Goal: Check status: Check status

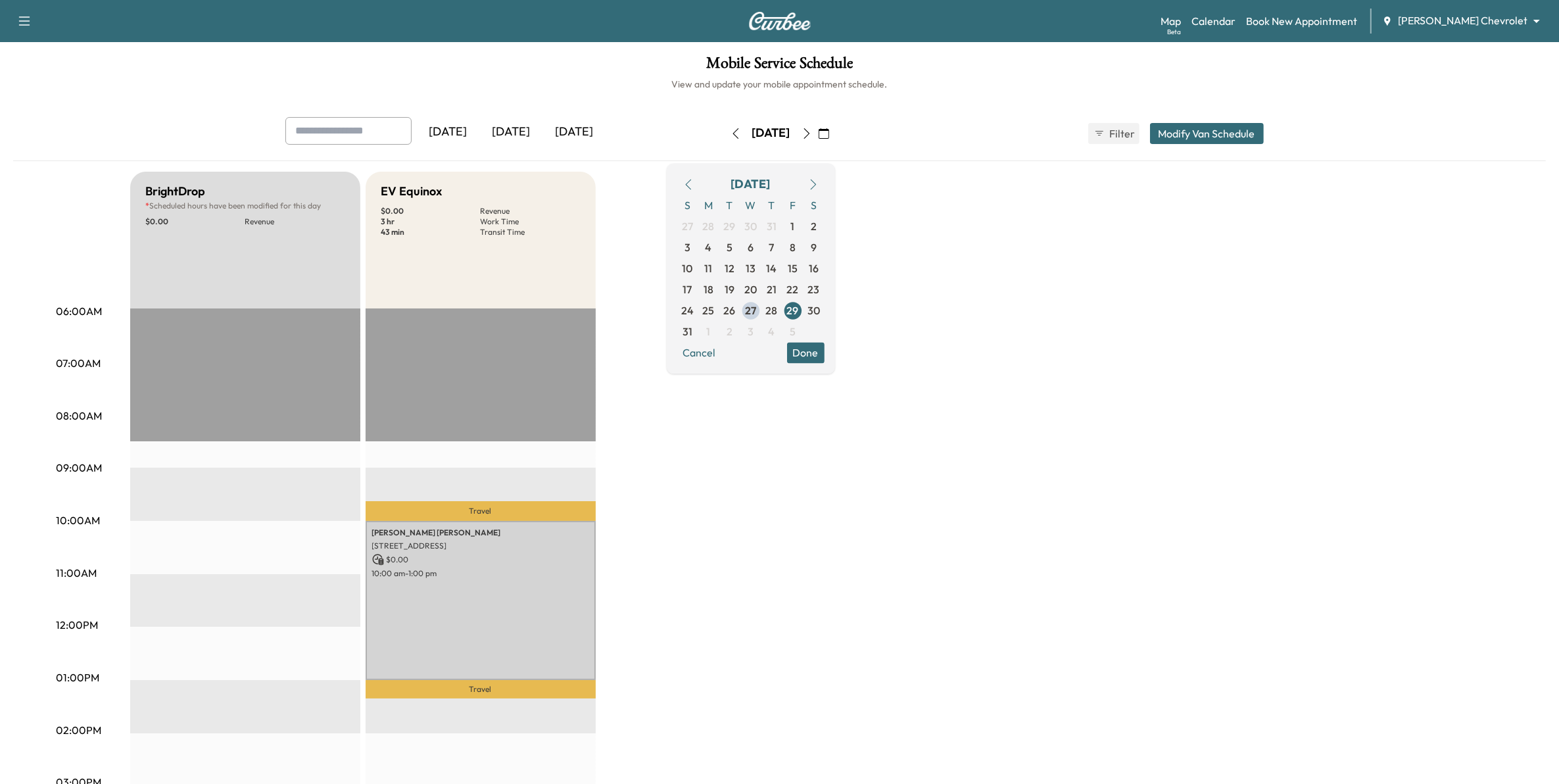
click at [825, 359] on button "Done" at bounding box center [806, 352] width 37 height 21
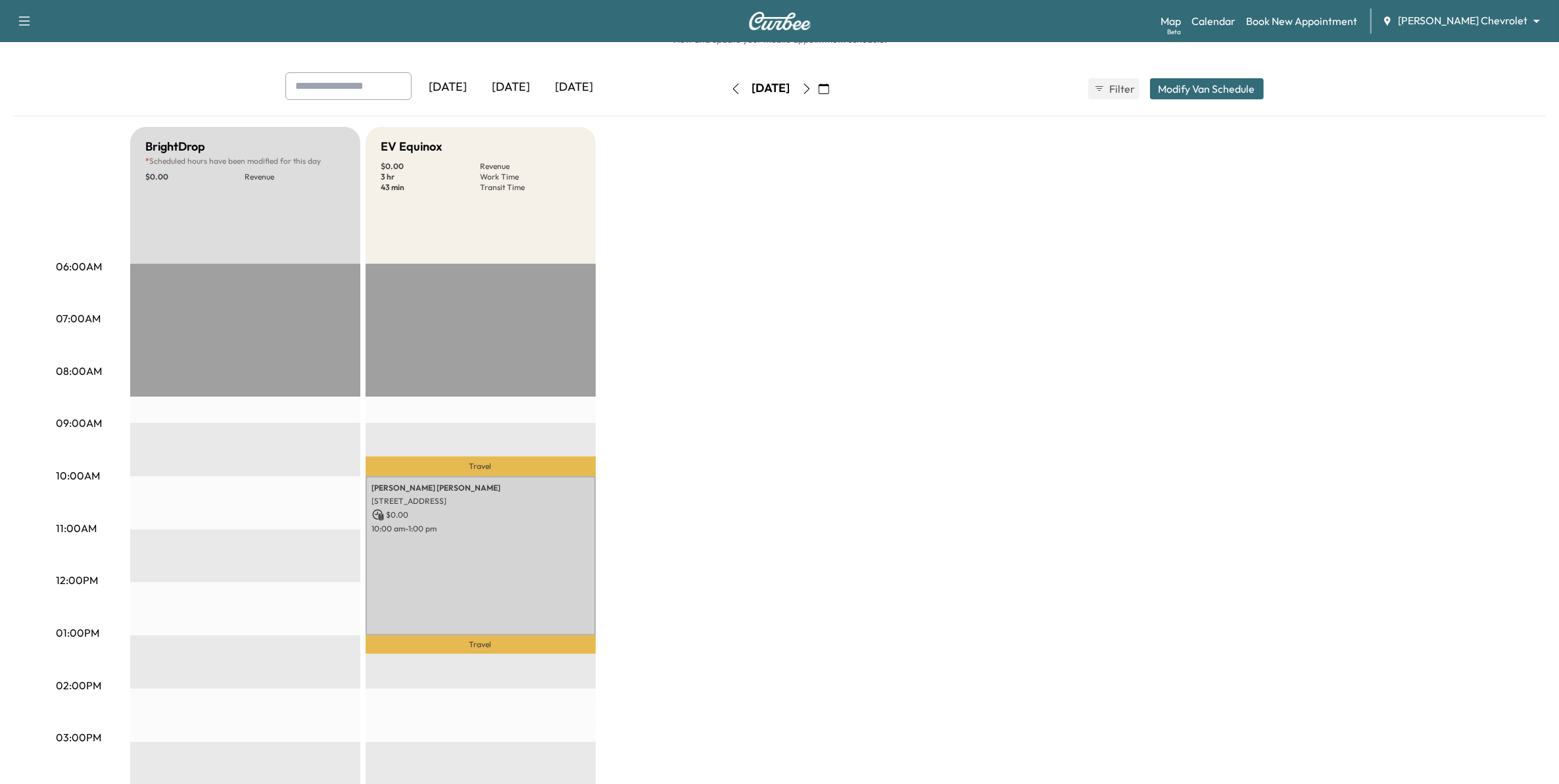
scroll to position [82, 0]
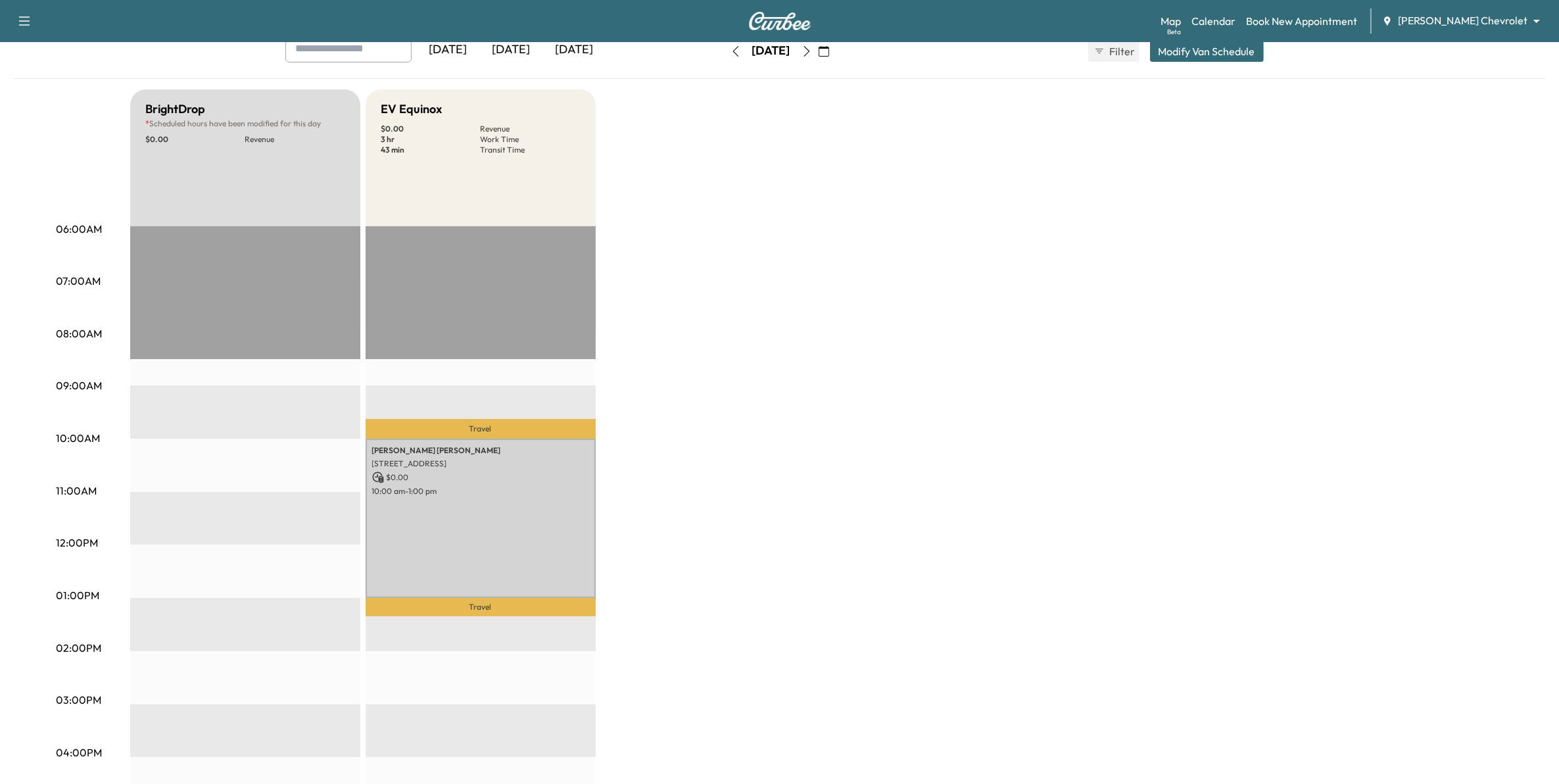
click at [514, 45] on div "[DATE]" at bounding box center [512, 50] width 63 height 30
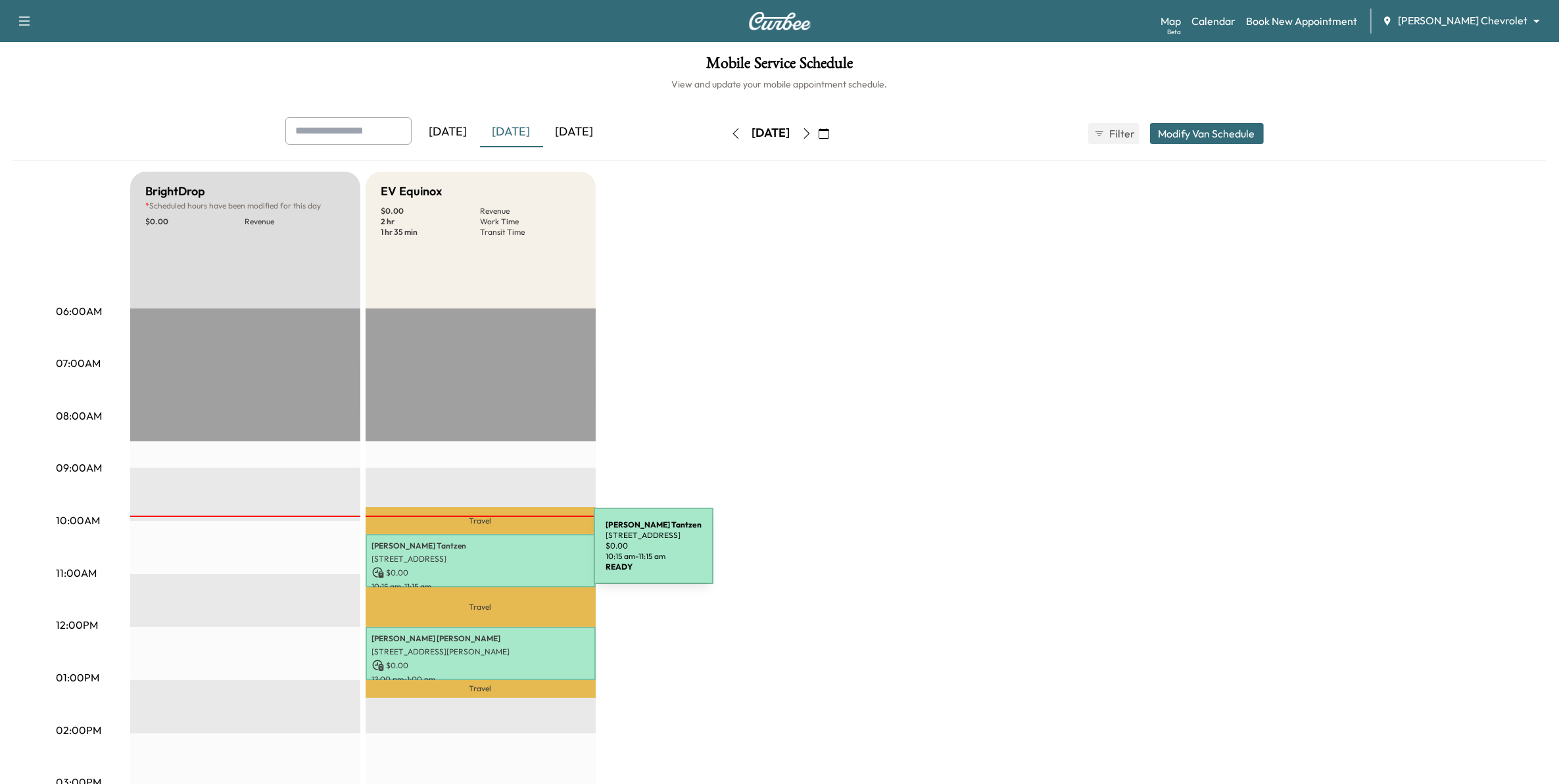
click at [495, 554] on p "[STREET_ADDRESS]" at bounding box center [480, 559] width 217 height 10
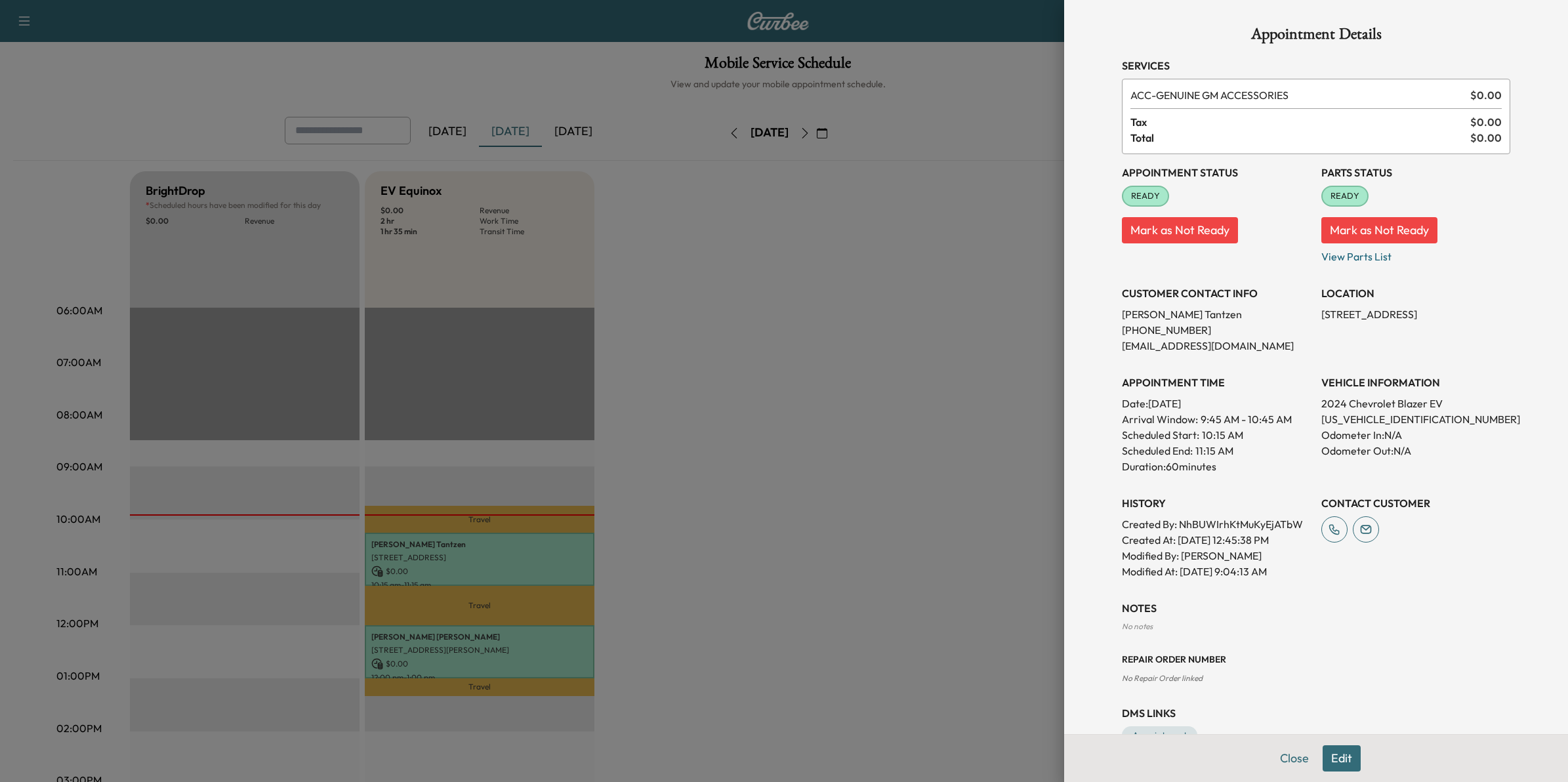
click at [876, 637] on div at bounding box center [784, 391] width 1568 height 782
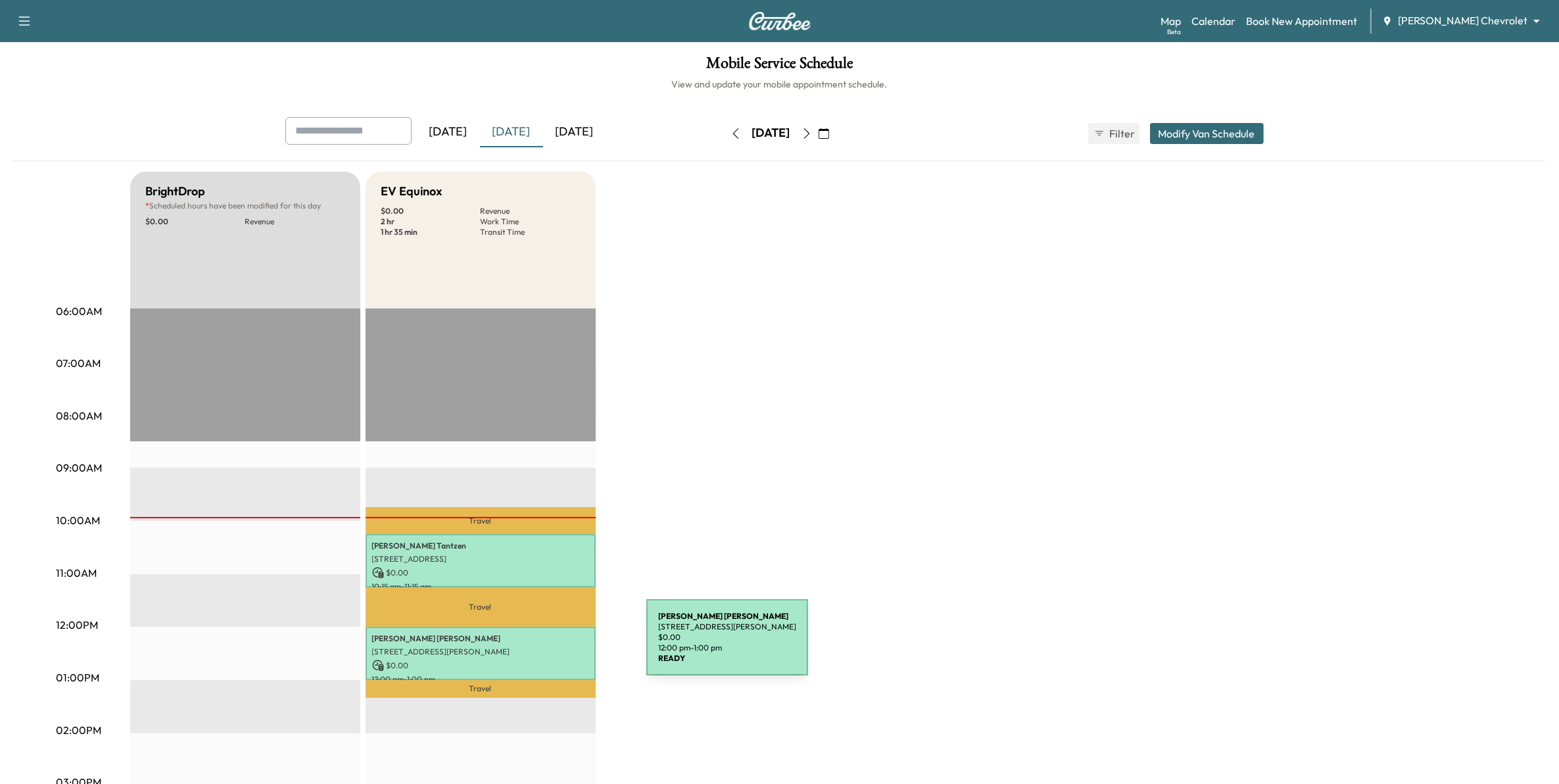
click at [548, 646] on p "[STREET_ADDRESS][PERSON_NAME]" at bounding box center [480, 651] width 217 height 10
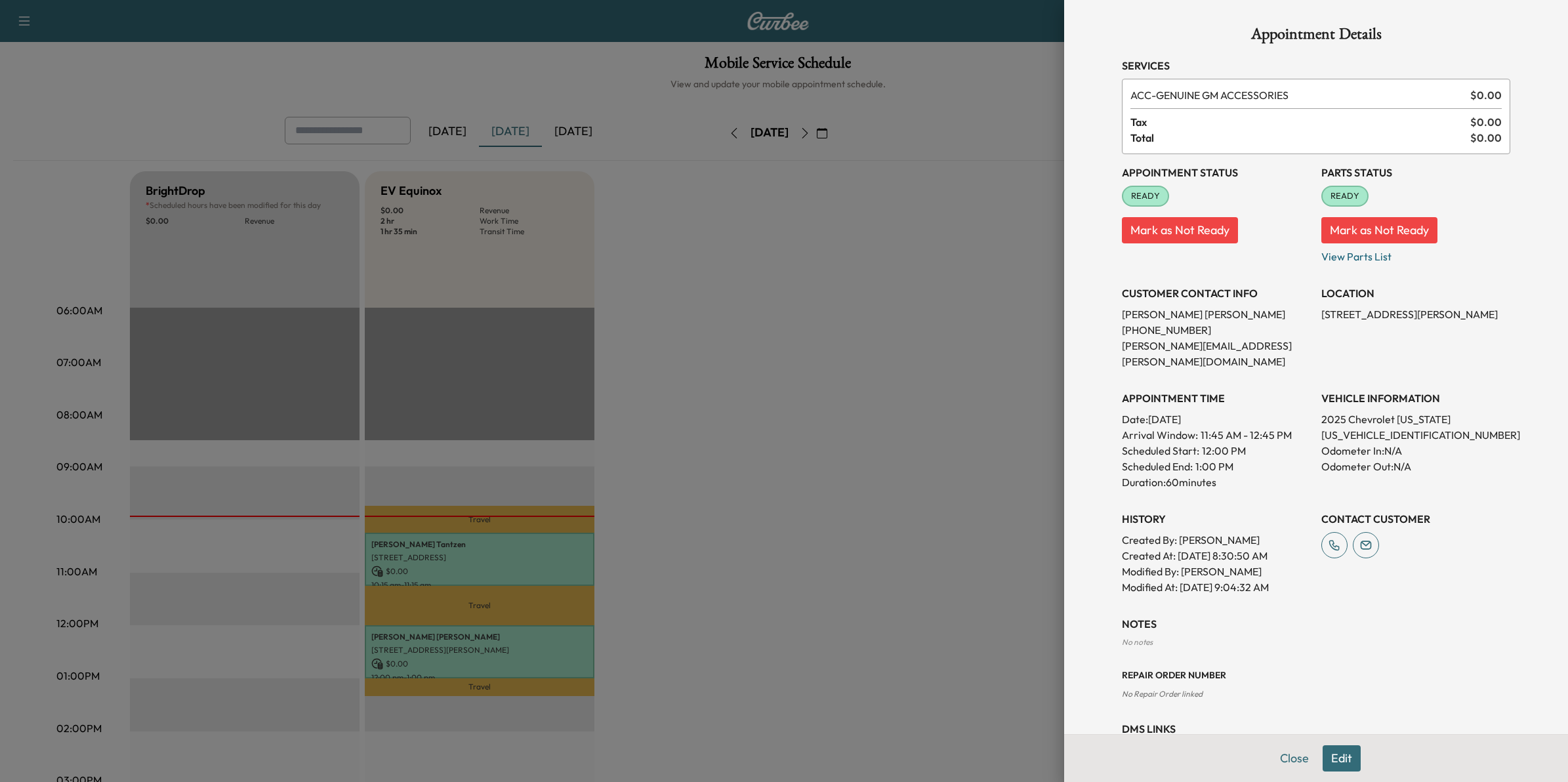
click at [716, 594] on div at bounding box center [784, 391] width 1568 height 782
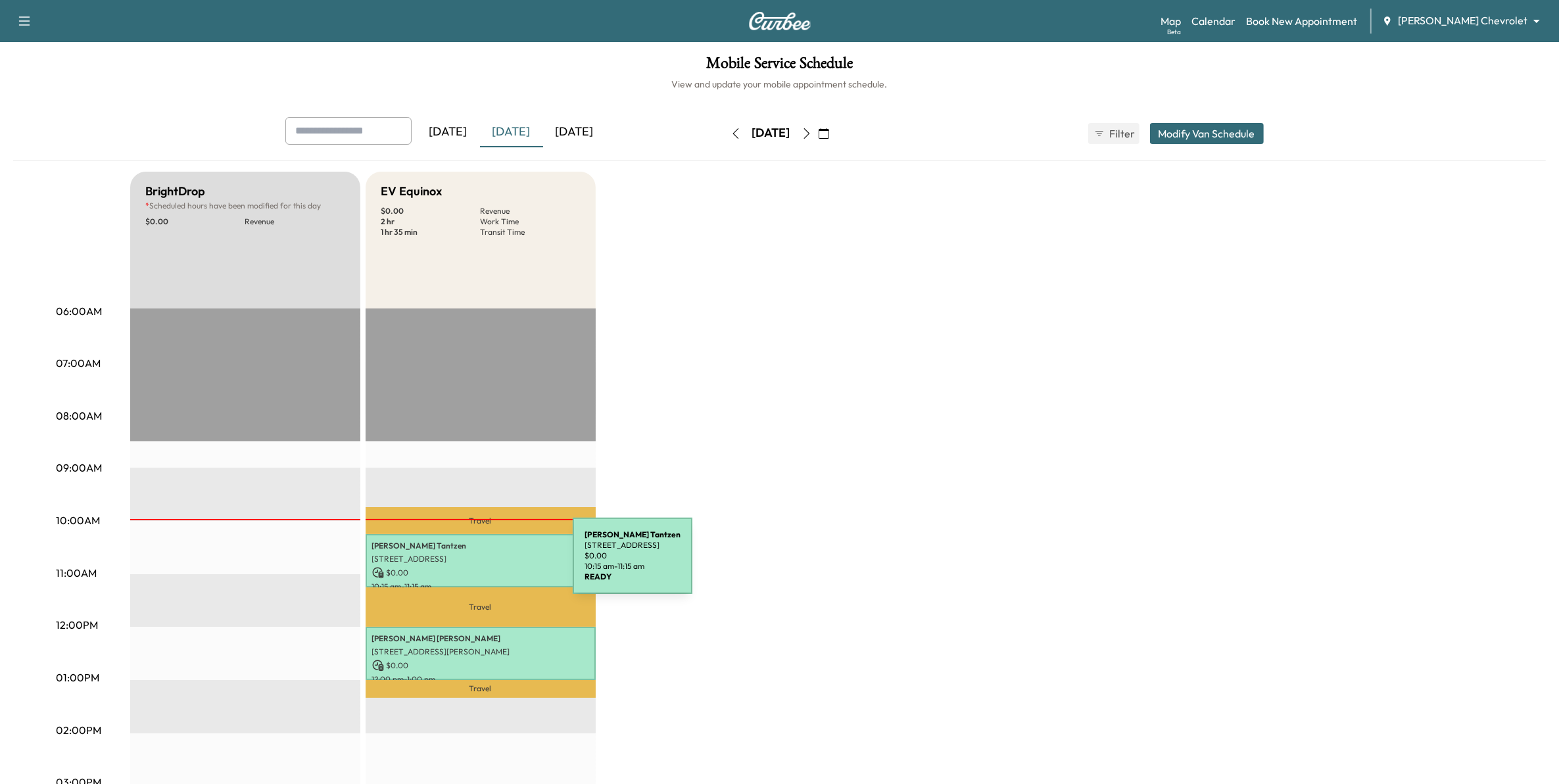
click at [475, 567] on p "$ 0.00" at bounding box center [480, 573] width 217 height 12
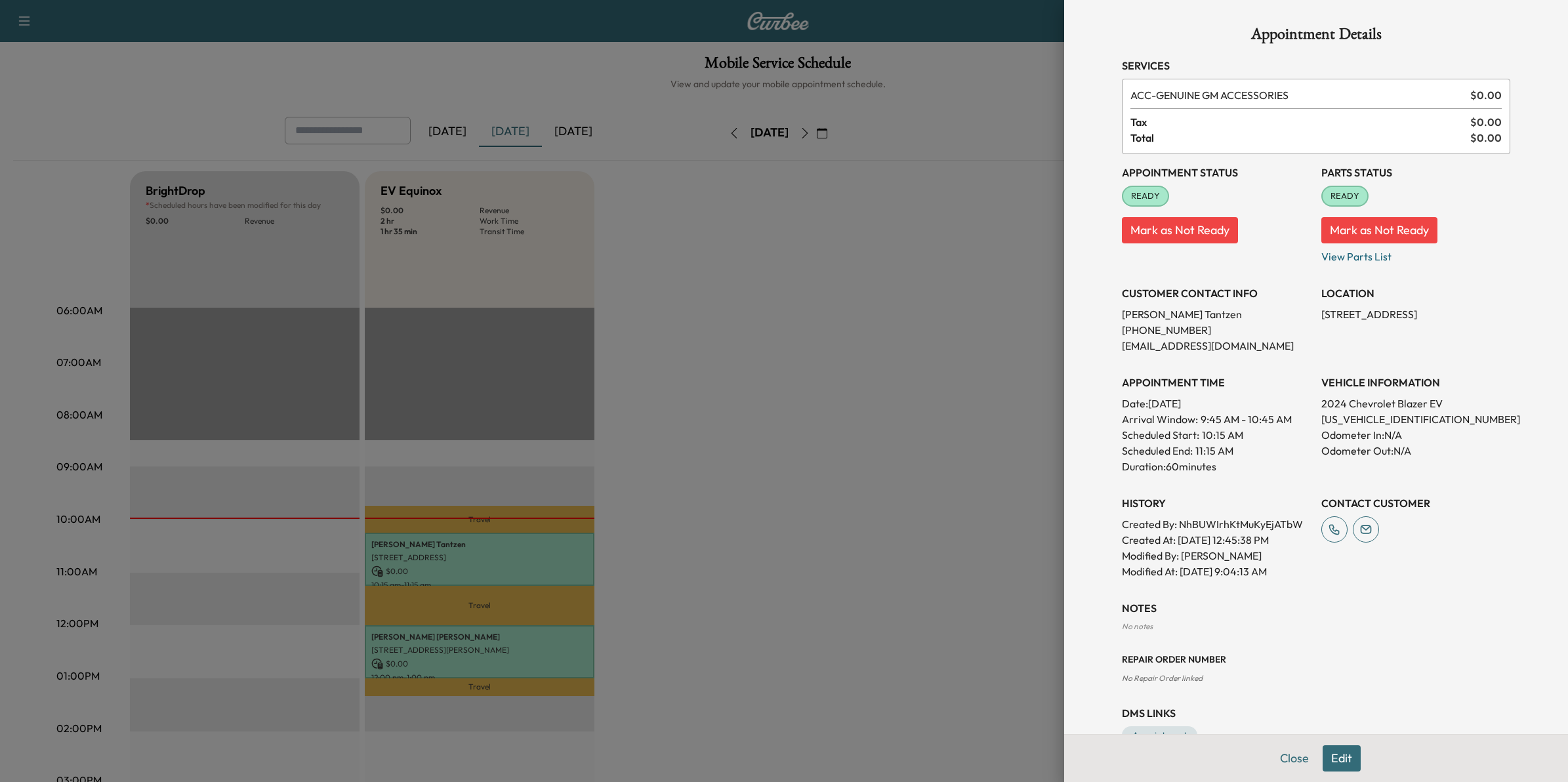
click at [926, 430] on div at bounding box center [784, 391] width 1568 height 782
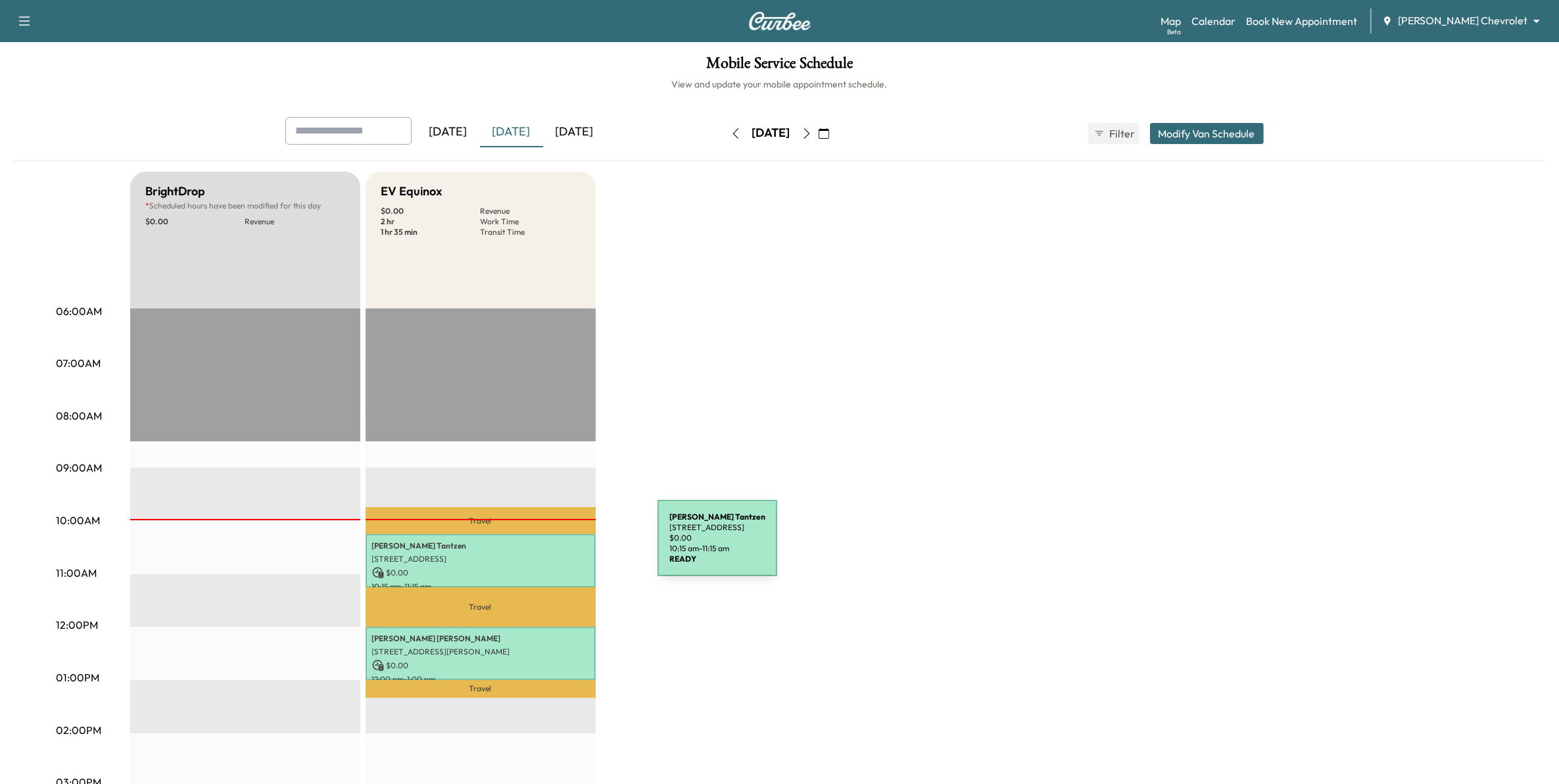
click at [554, 548] on div "[PERSON_NAME] [STREET_ADDRESS] $ 0.00 10:15 am - 11:15 am" at bounding box center [480, 560] width 230 height 53
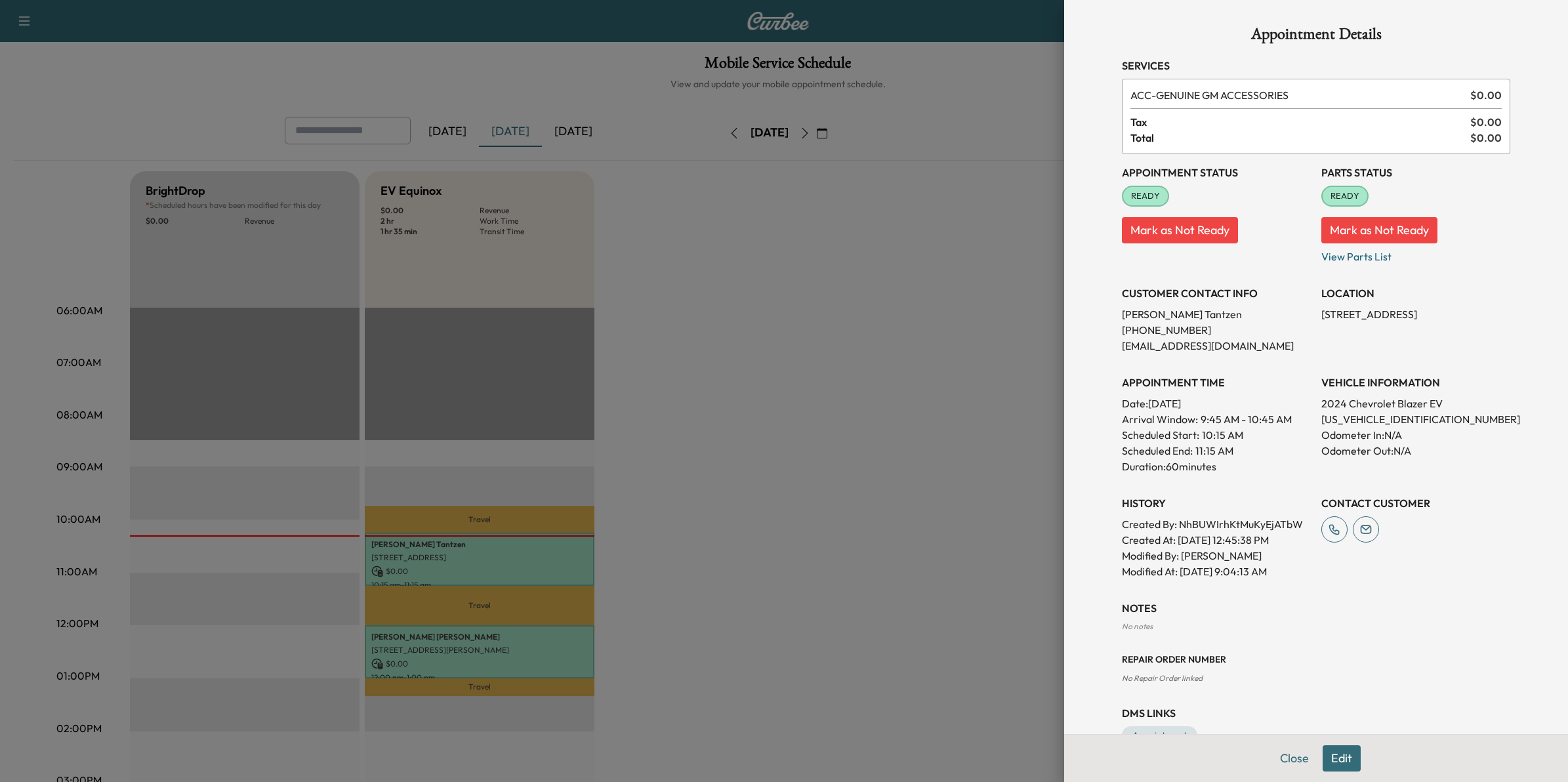
click at [1201, 231] on button "Mark as Not Ready" at bounding box center [1181, 229] width 116 height 26
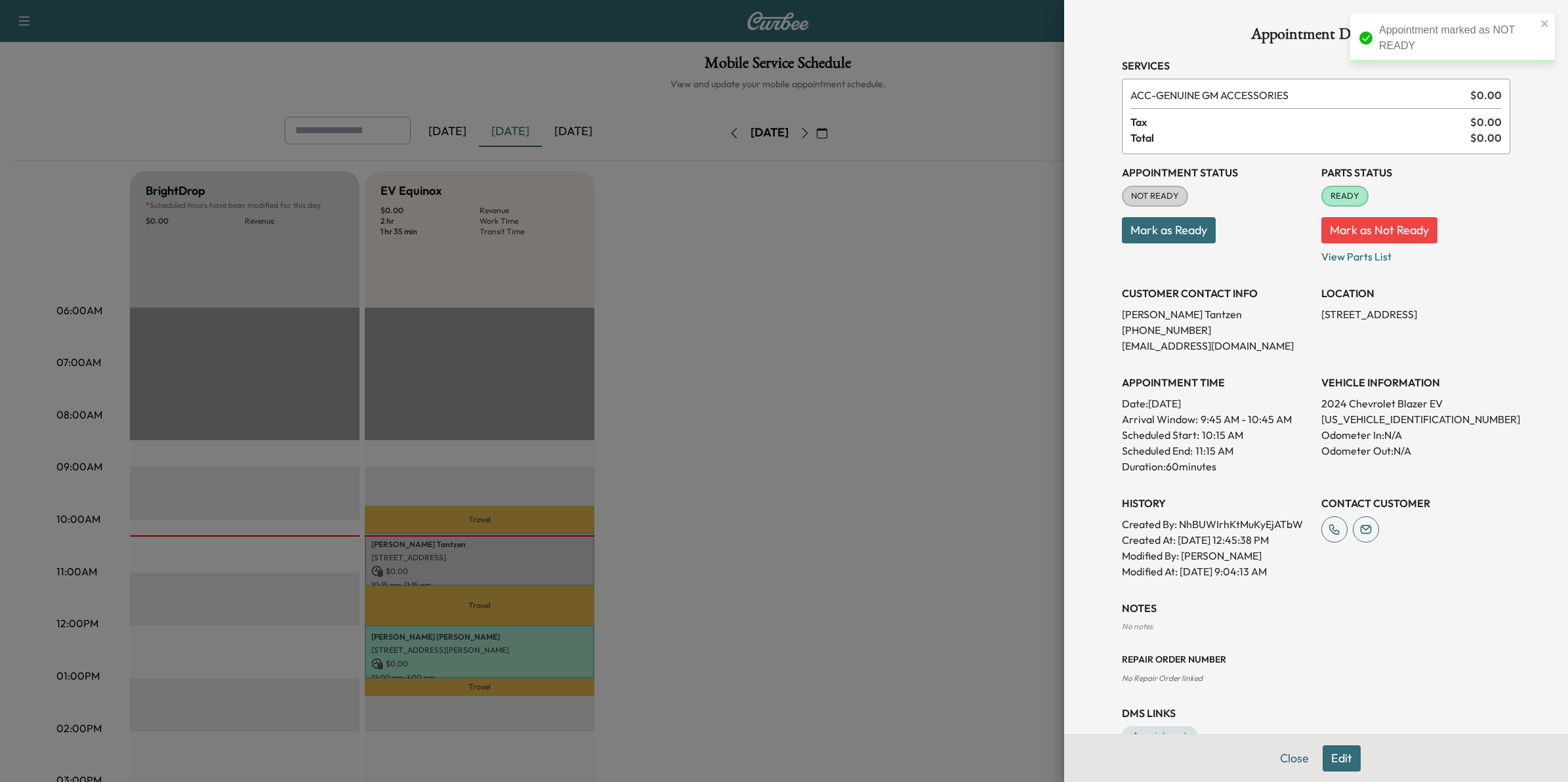
click at [1170, 231] on button "Mark as Ready" at bounding box center [1169, 229] width 94 height 26
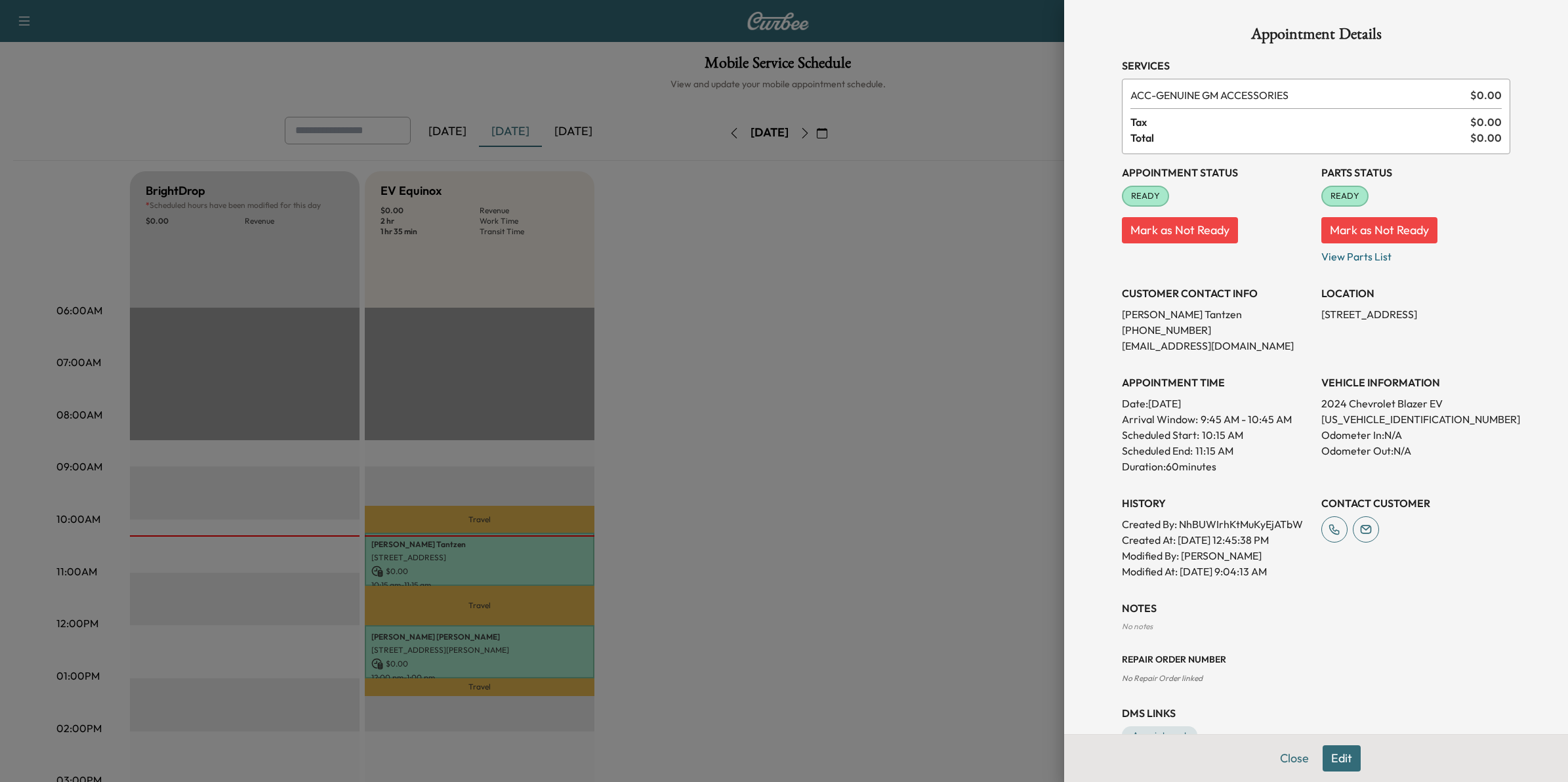
click at [916, 332] on div at bounding box center [784, 391] width 1568 height 782
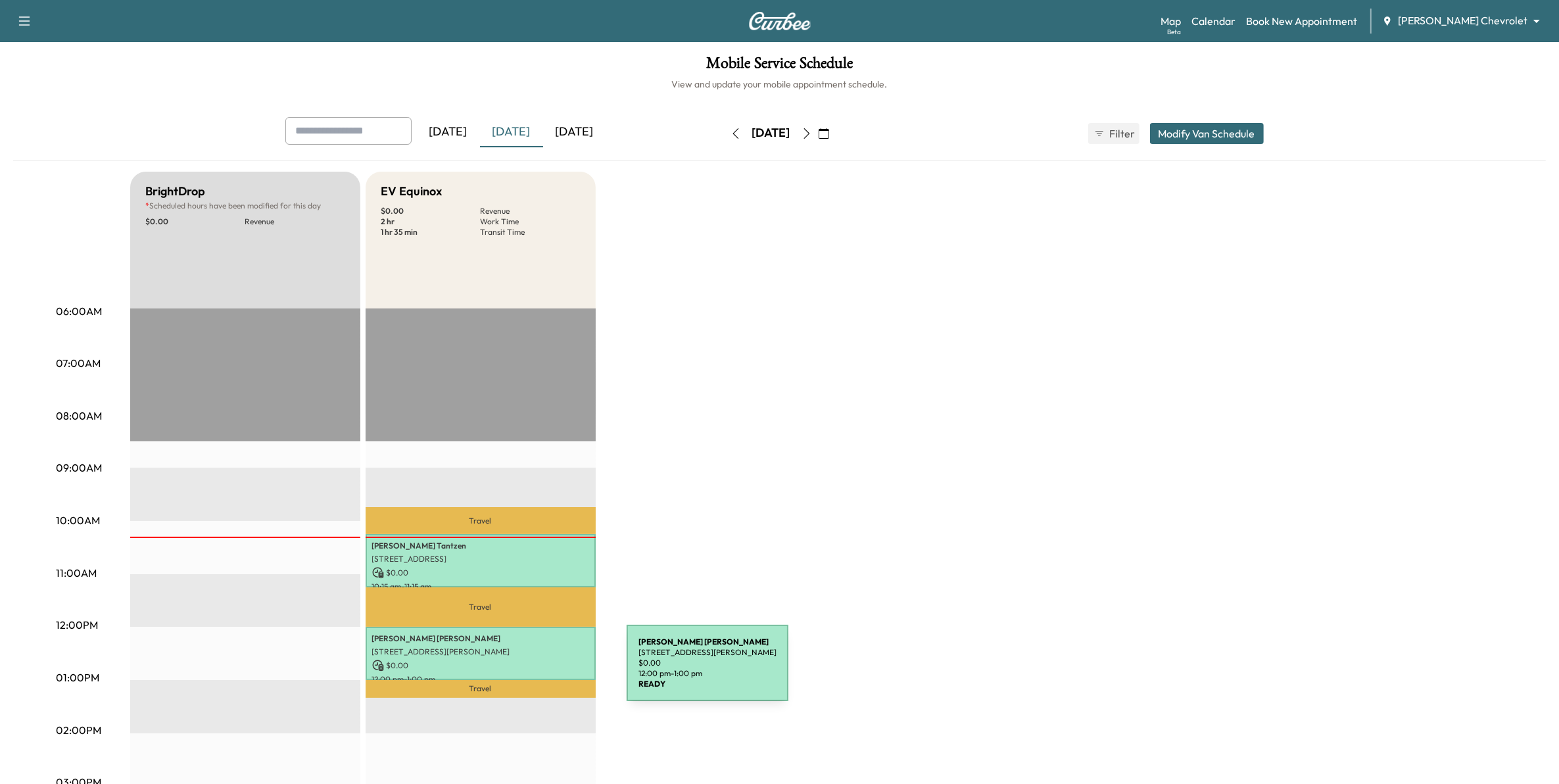
click at [526, 660] on p "$ 0.00" at bounding box center [480, 666] width 217 height 12
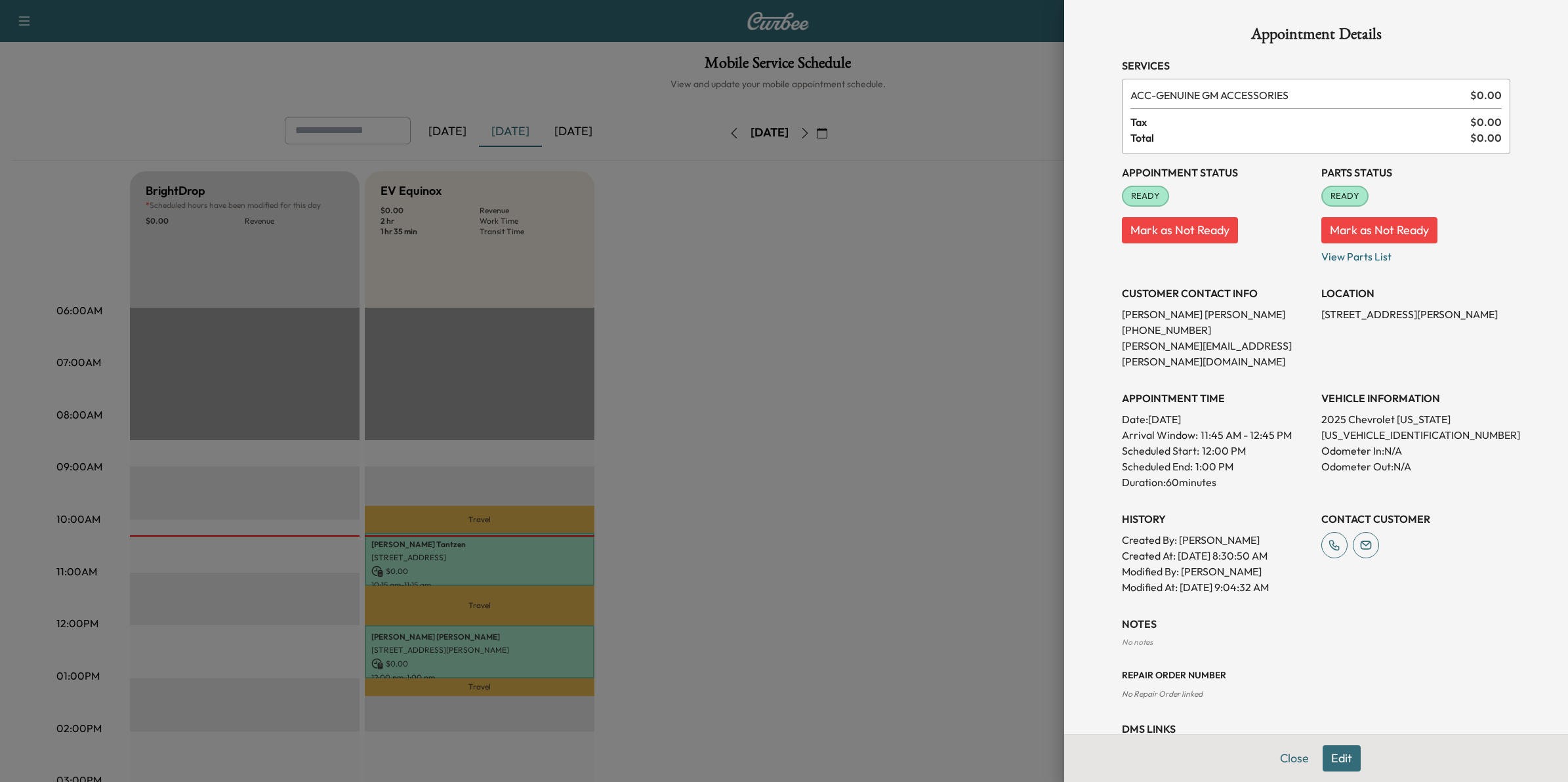
click at [1185, 237] on button "Mark as Not Ready" at bounding box center [1181, 229] width 116 height 26
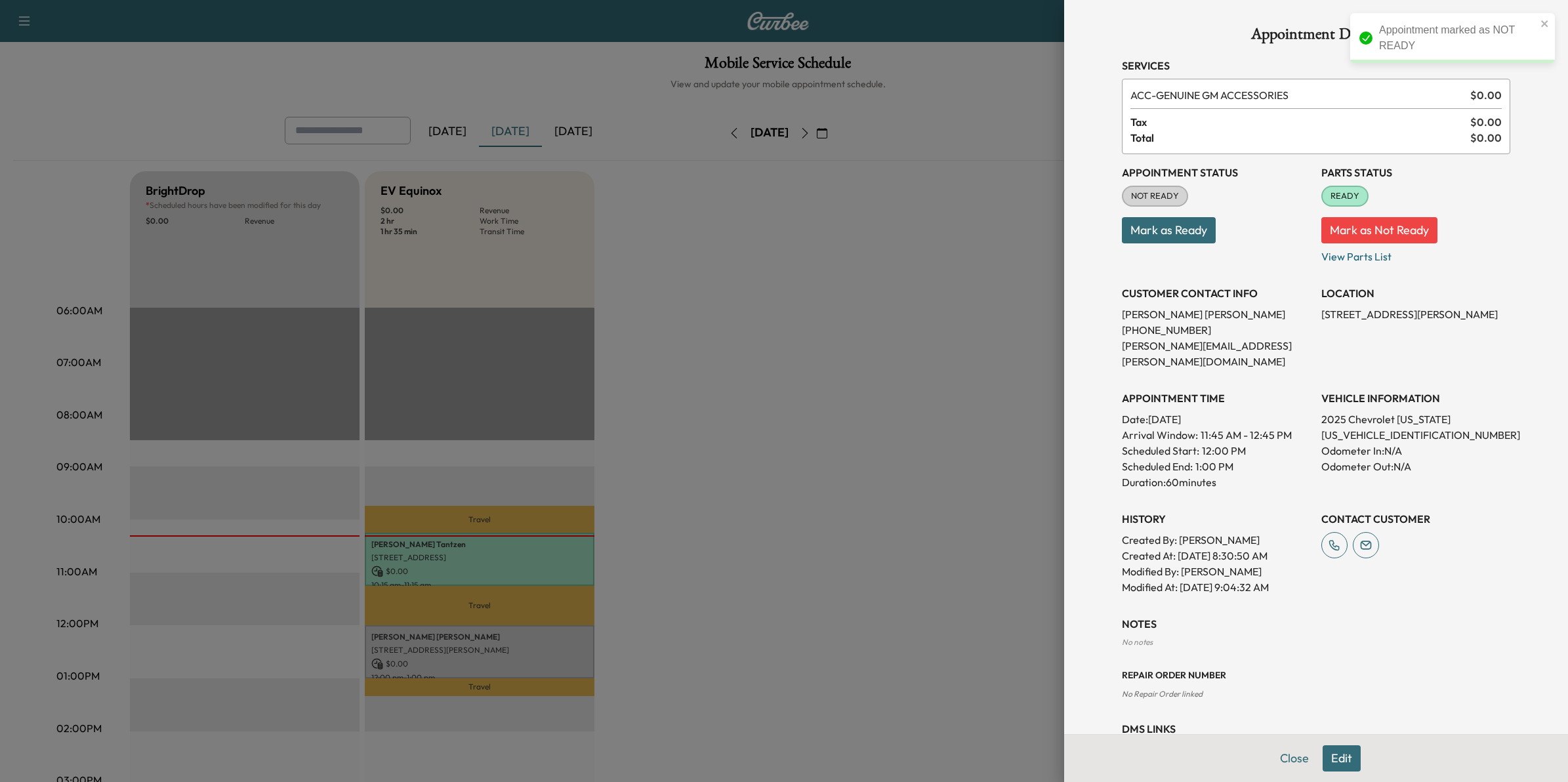
click at [1153, 231] on button "Mark as Ready" at bounding box center [1169, 229] width 94 height 26
